Goal: Check status

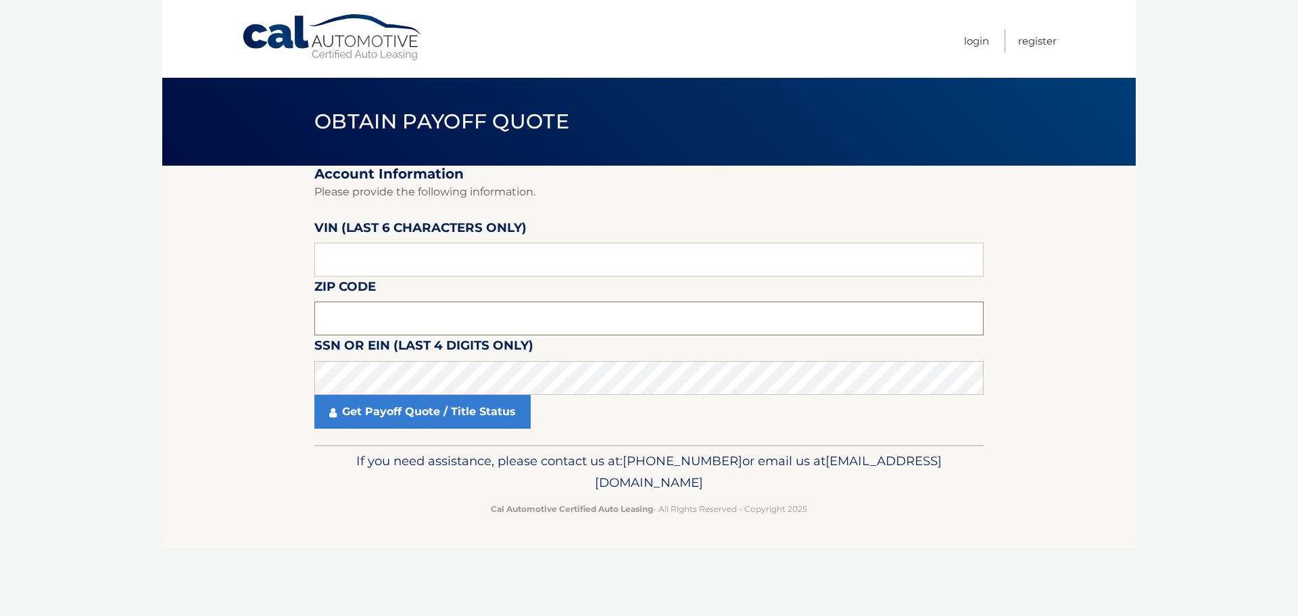
click at [402, 312] on input "text" at bounding box center [648, 319] width 669 height 34
type input "11414"
click at [402, 254] on input "text" at bounding box center [648, 260] width 669 height 34
type input "092472"
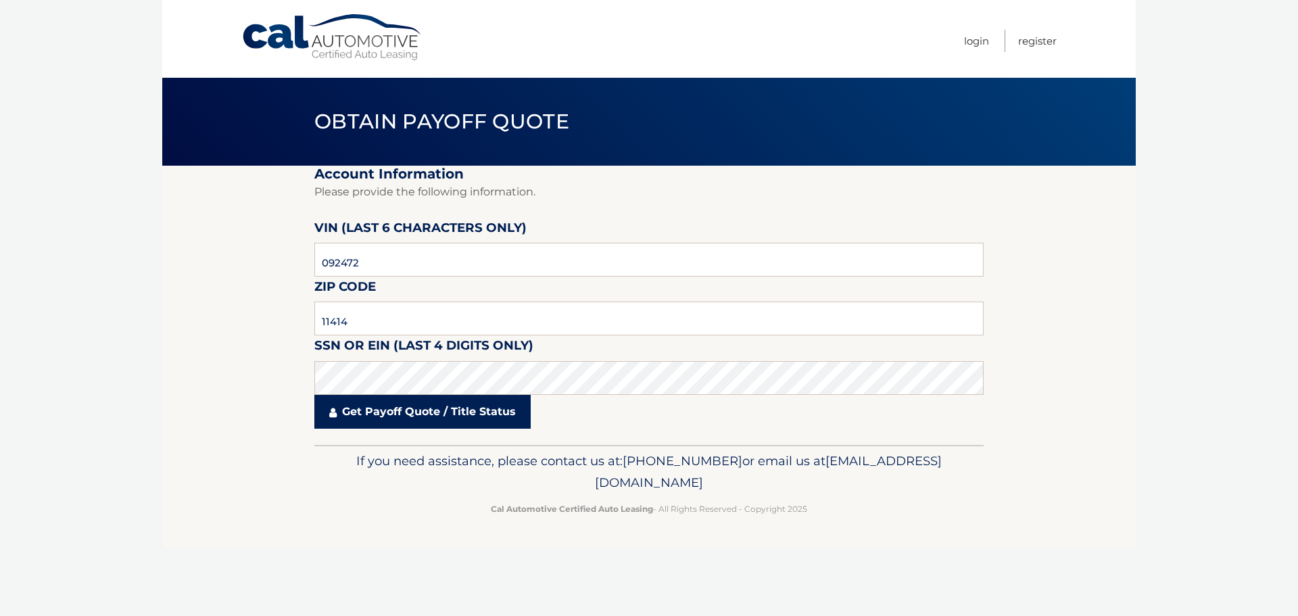
click at [412, 414] on link "Get Payoff Quote / Title Status" at bounding box center [422, 412] width 216 height 34
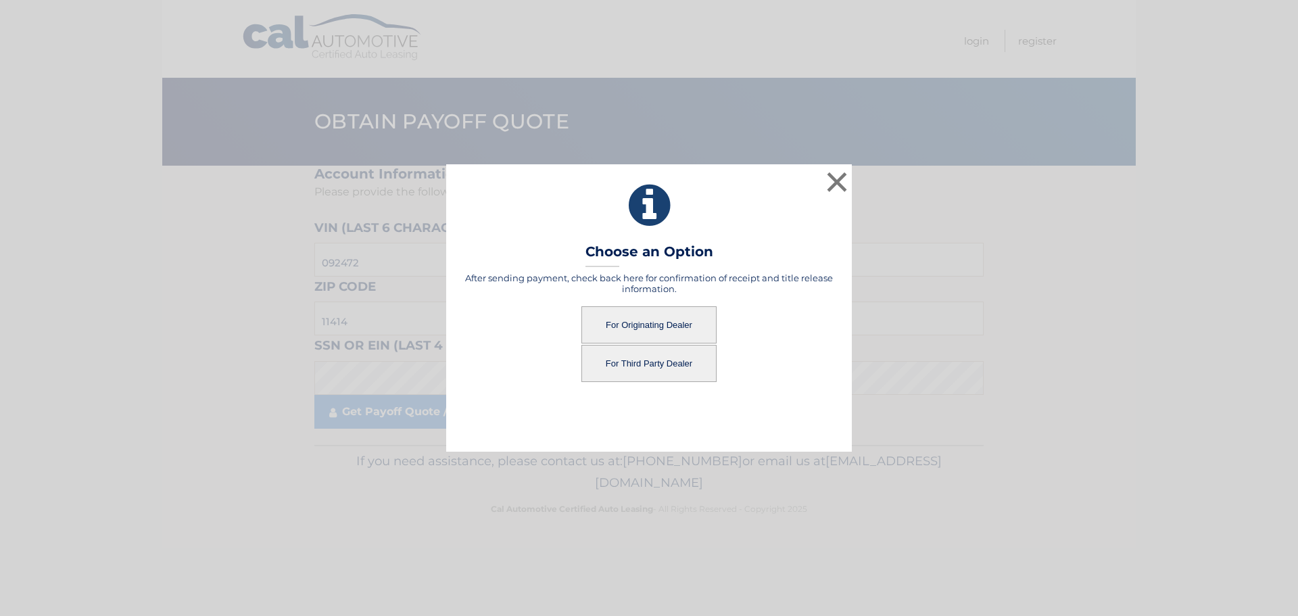
click at [626, 362] on button "For Third Party Dealer" at bounding box center [648, 363] width 135 height 37
click at [671, 363] on button "For Third Party Dealer" at bounding box center [648, 363] width 135 height 37
